Goal: Task Accomplishment & Management: Manage account settings

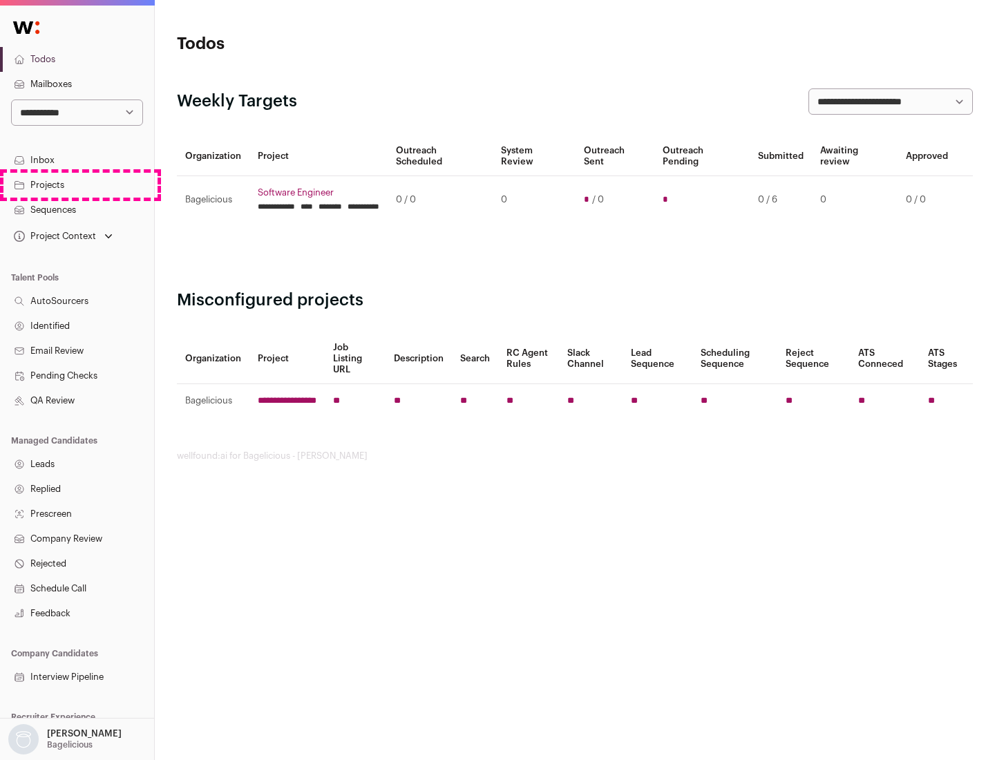
click at [77, 185] on link "Projects" at bounding box center [77, 185] width 154 height 25
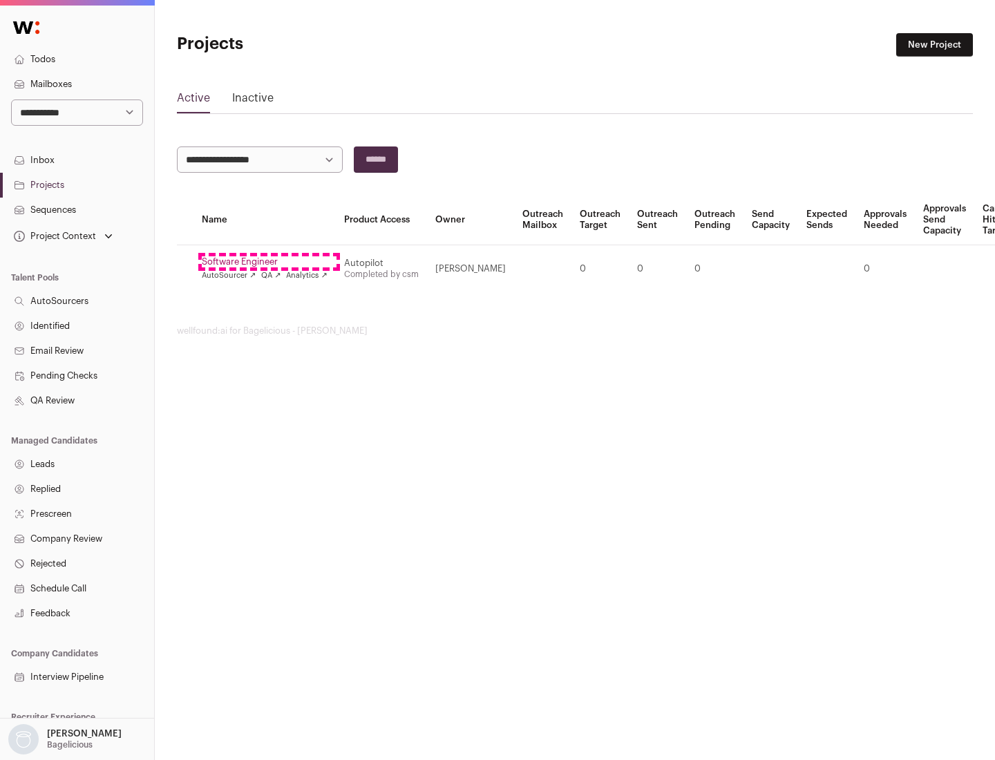
click at [269, 262] on link "Software Engineer" at bounding box center [265, 261] width 126 height 11
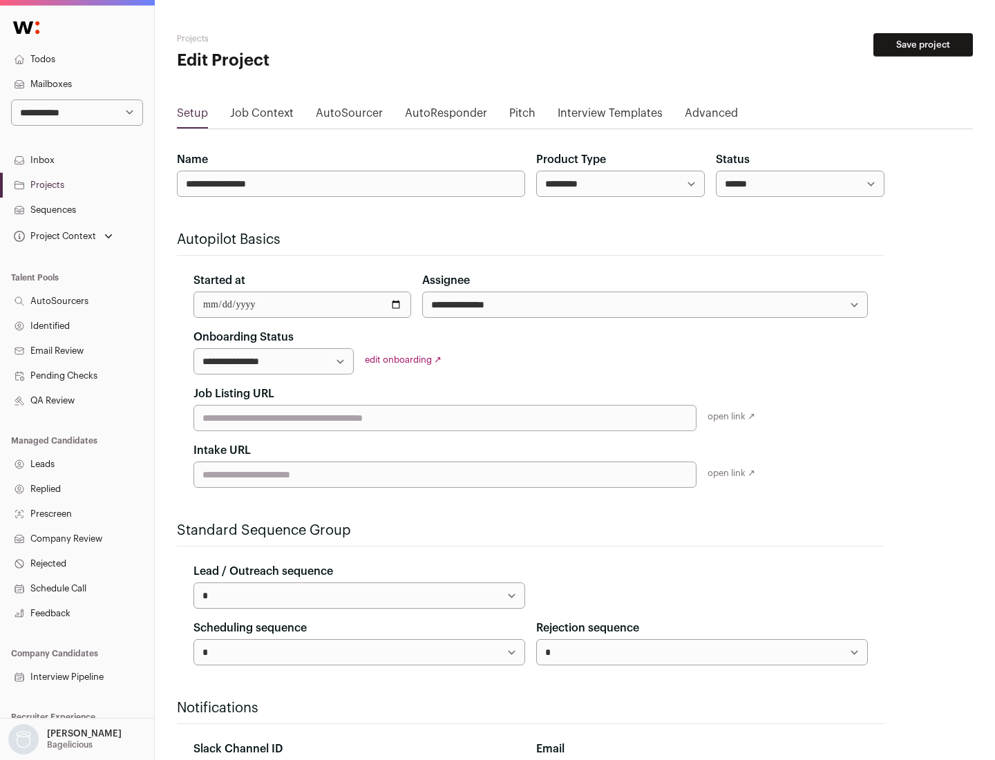
click at [924, 45] on button "Save project" at bounding box center [924, 45] width 100 height 24
